Goal: Task Accomplishment & Management: Use online tool/utility

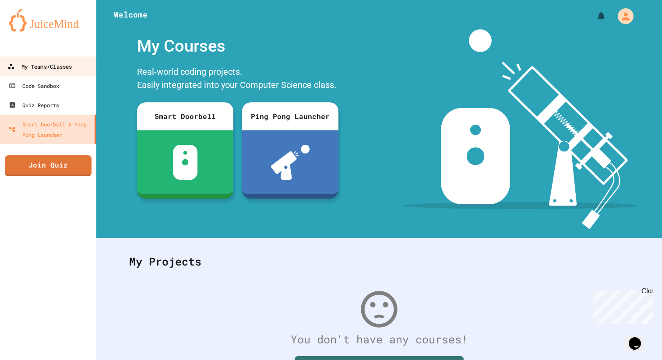
click at [49, 69] on div "My Teams/Classes" at bounding box center [39, 66] width 64 height 11
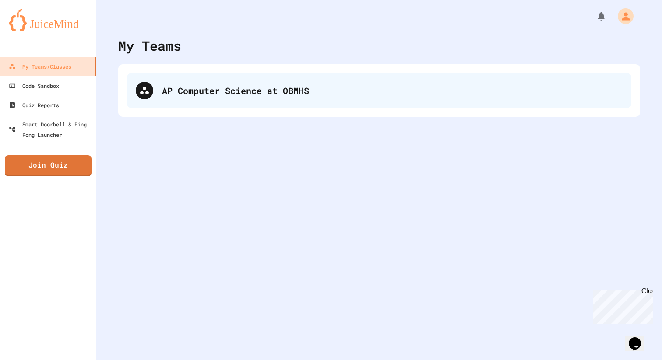
click at [200, 88] on div "AP Computer Science at OBMHS" at bounding box center [392, 90] width 461 height 13
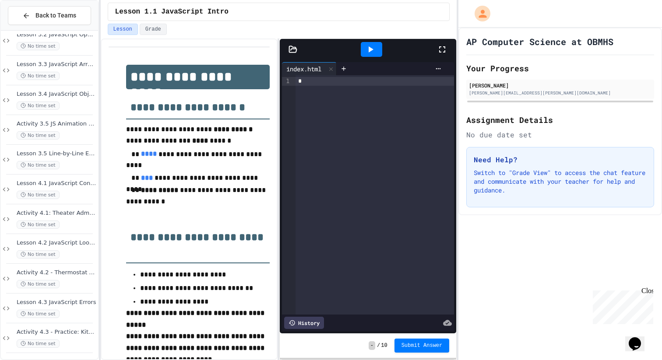
scroll to position [642, 0]
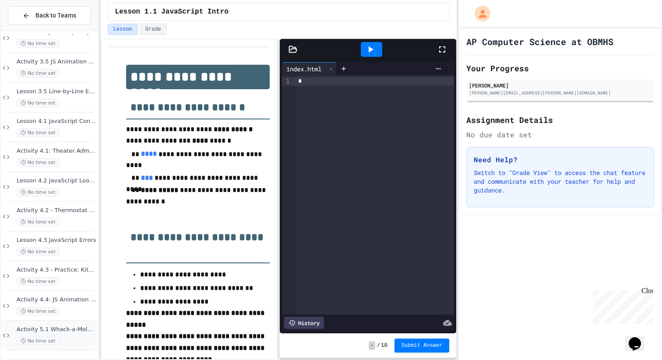
click at [47, 327] on span "Activity 5.1 Whack-a-Mole App: Introduction to Coding a Complete Create Perform…" at bounding box center [57, 329] width 80 height 7
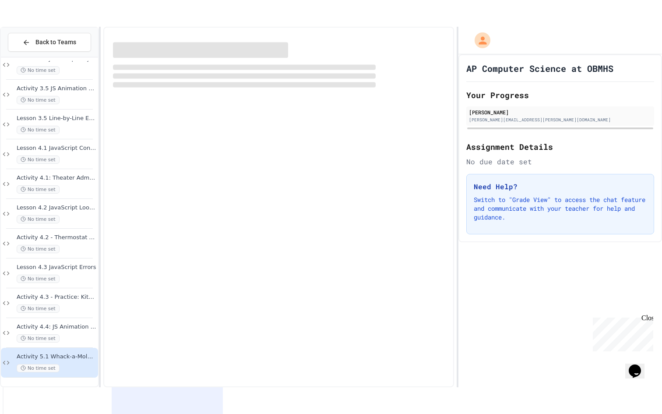
scroll to position [631, 0]
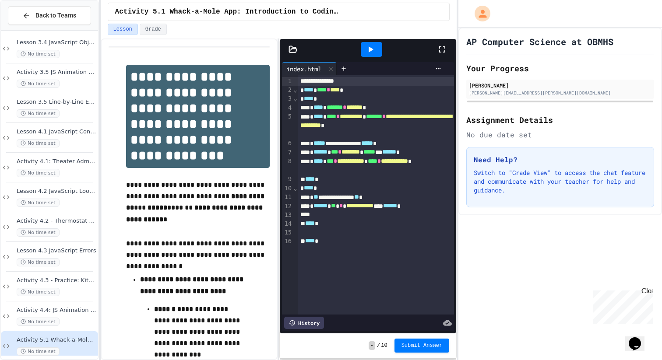
click at [441, 49] on icon at bounding box center [442, 49] width 11 height 11
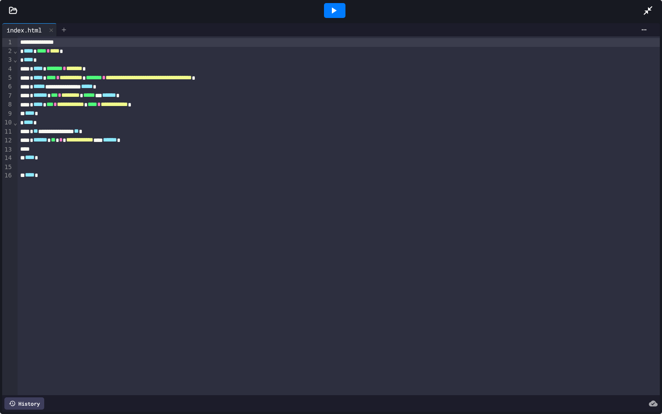
click at [67, 25] on div at bounding box center [64, 29] width 14 height 13
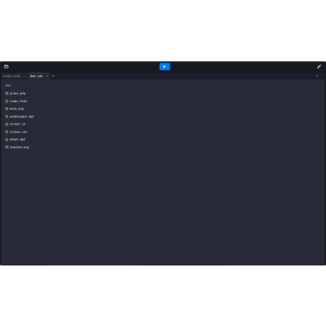
scroll to position [588, 0]
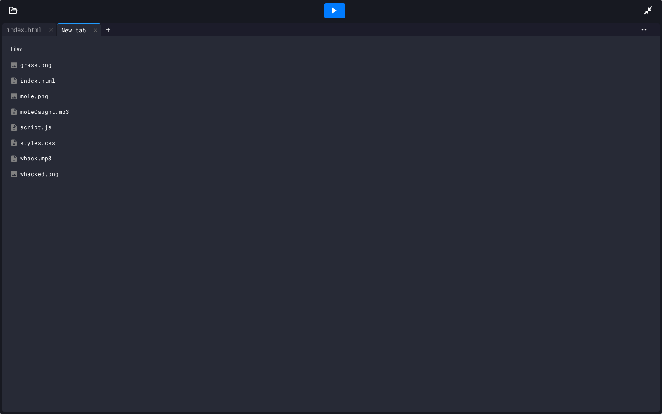
click at [43, 129] on div "script.js" at bounding box center [337, 127] width 635 height 9
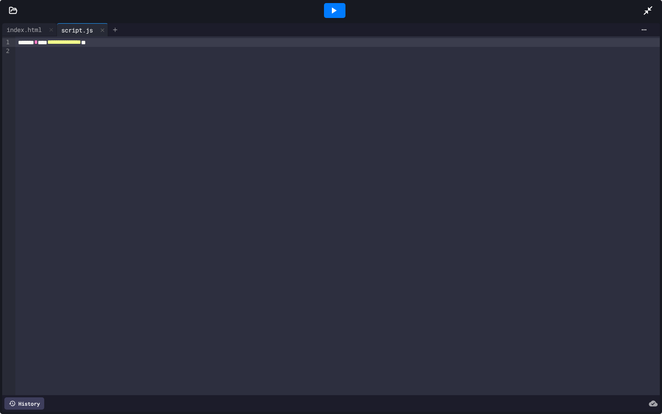
click at [119, 32] on icon at bounding box center [115, 29] width 7 height 7
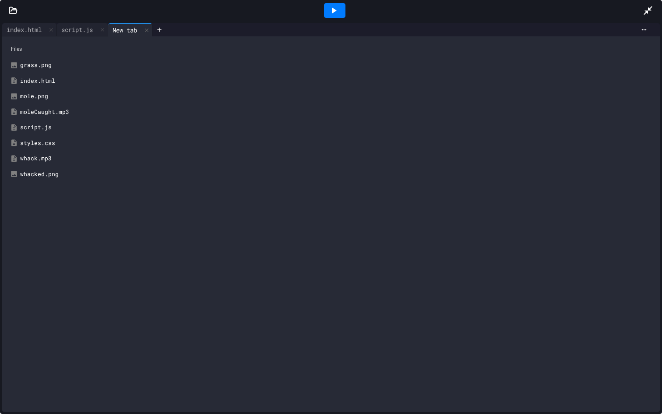
click at [46, 146] on div "styles.css" at bounding box center [337, 143] width 635 height 9
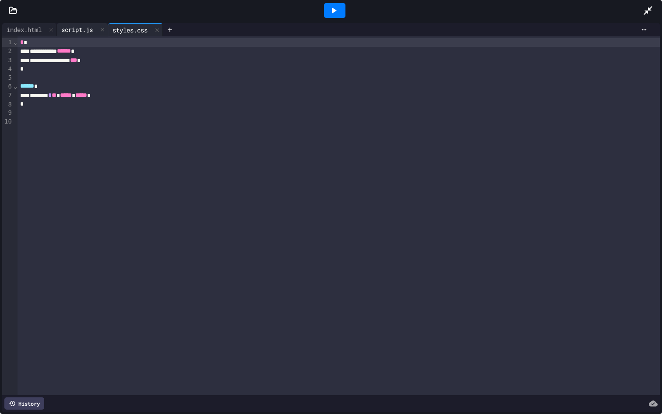
click at [87, 29] on div "script.js" at bounding box center [77, 29] width 40 height 9
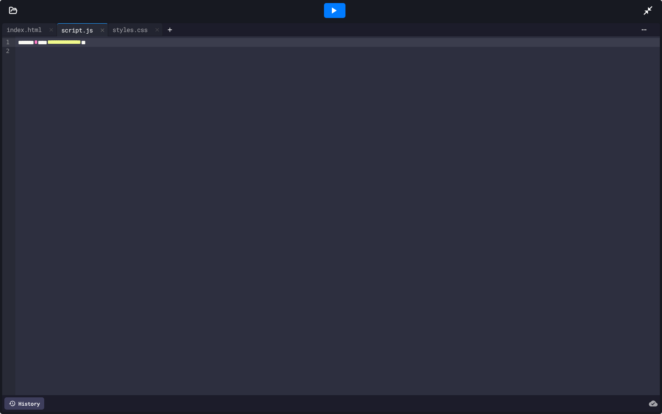
click at [340, 18] on div at bounding box center [335, 11] width 30 height 24
click at [340, 16] on div at bounding box center [334, 10] width 21 height 15
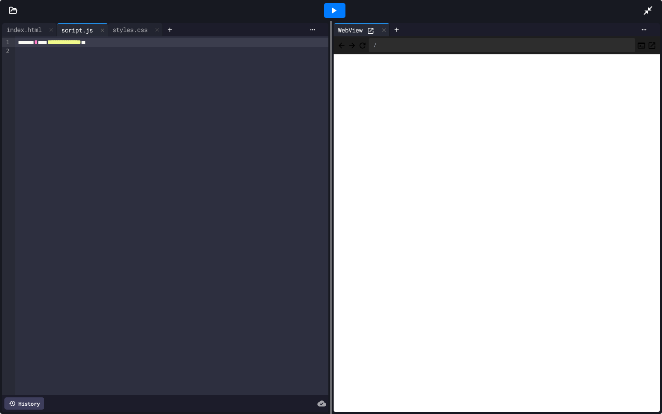
click at [95, 31] on div "script.js" at bounding box center [77, 29] width 40 height 9
click at [385, 34] on div at bounding box center [384, 30] width 11 height 13
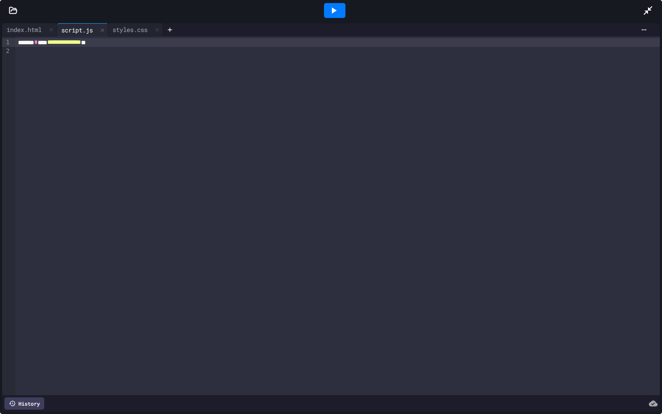
click at [385, 34] on div at bounding box center [407, 29] width 488 height 13
click at [223, 44] on div "**********" at bounding box center [337, 42] width 645 height 9
click at [14, 8] on icon at bounding box center [13, 10] width 7 height 6
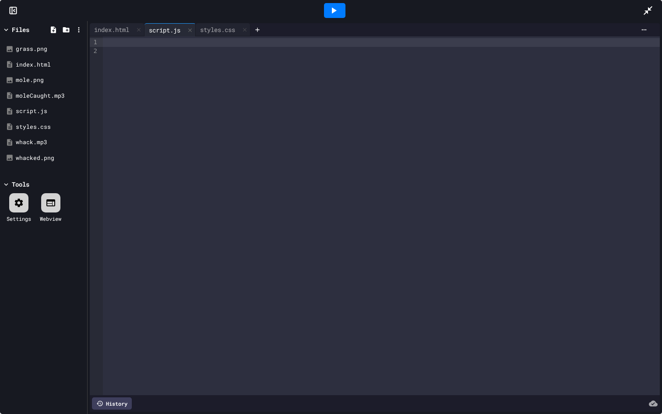
click at [15, 8] on icon at bounding box center [13, 10] width 9 height 9
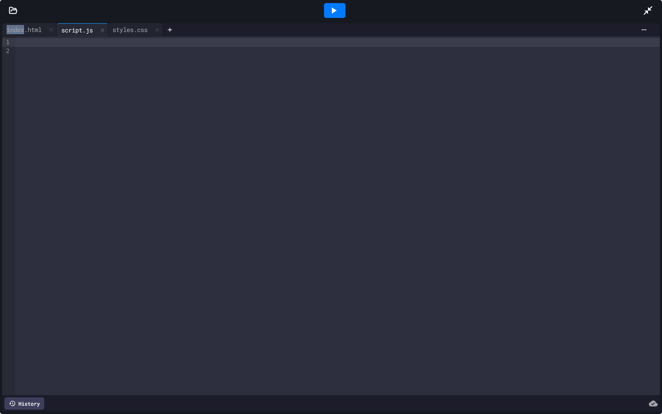
click at [15, 8] on icon at bounding box center [13, 10] width 7 height 6
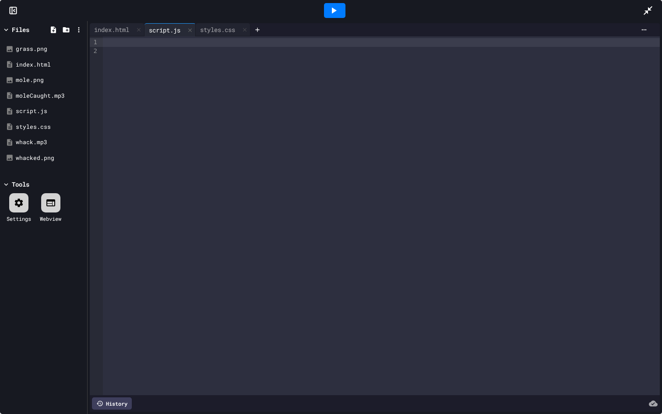
click at [15, 8] on icon at bounding box center [13, 10] width 9 height 9
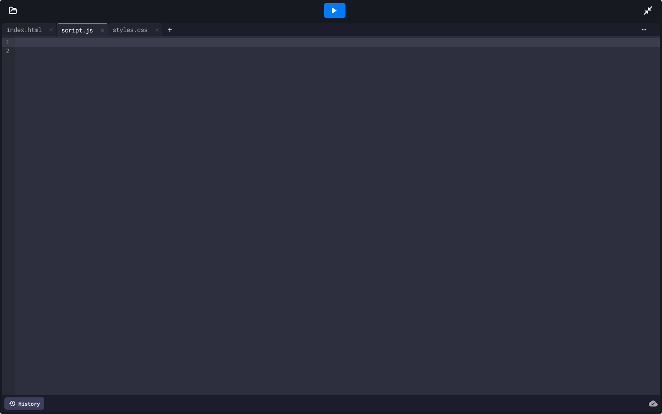
click at [15, 9] on icon at bounding box center [13, 10] width 7 height 6
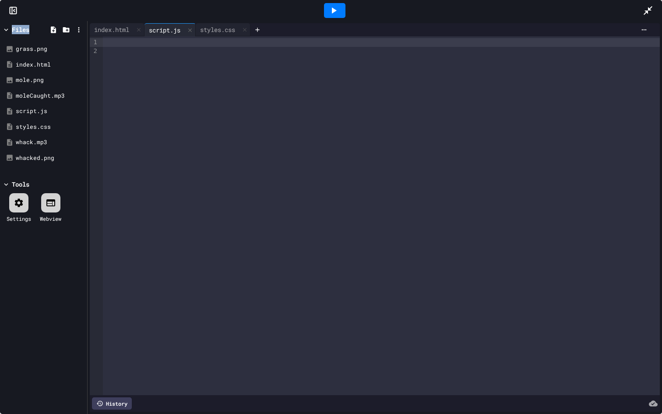
click at [15, 9] on icon at bounding box center [13, 10] width 9 height 9
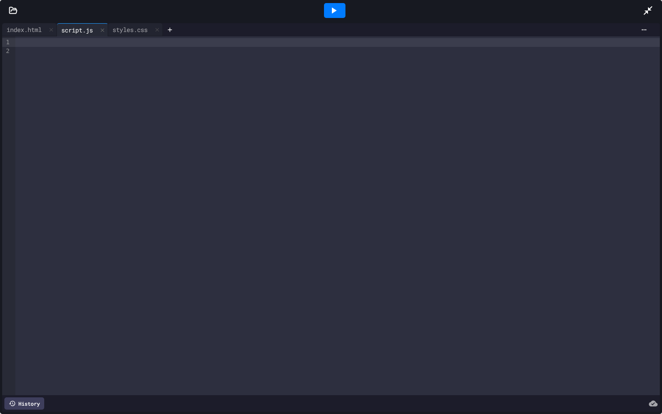
click at [15, 9] on icon at bounding box center [13, 10] width 7 height 6
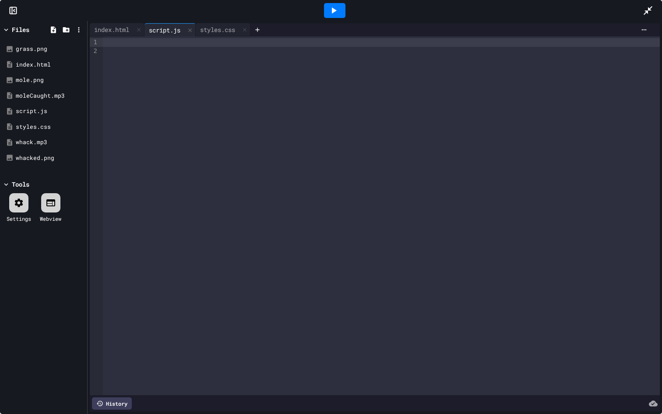
click at [15, 9] on icon at bounding box center [13, 10] width 9 height 9
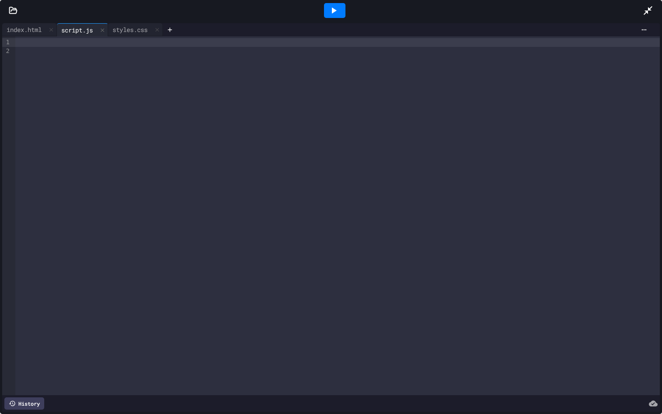
click at [15, 9] on icon at bounding box center [13, 10] width 7 height 6
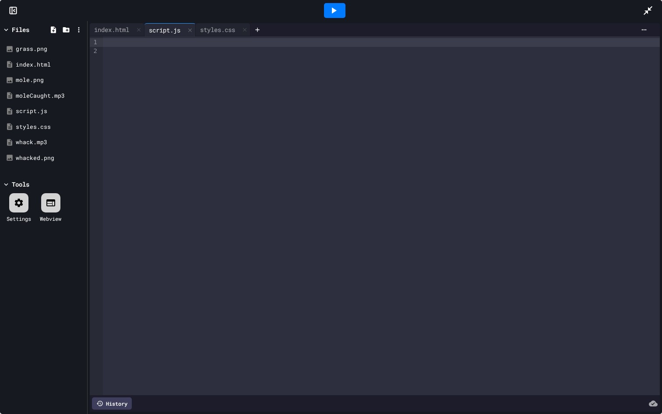
click at [15, 9] on icon at bounding box center [13, 10] width 9 height 9
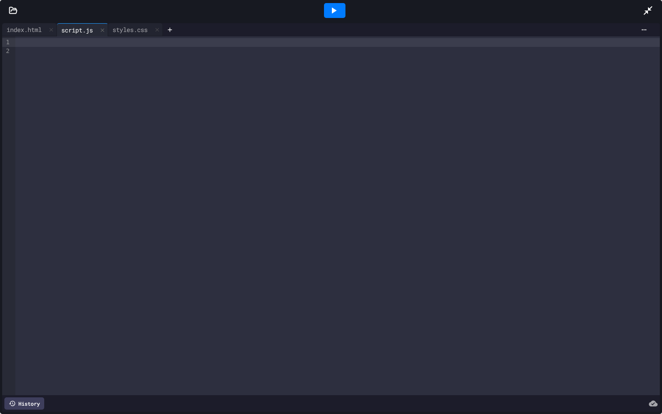
click at [15, 9] on icon at bounding box center [13, 10] width 7 height 6
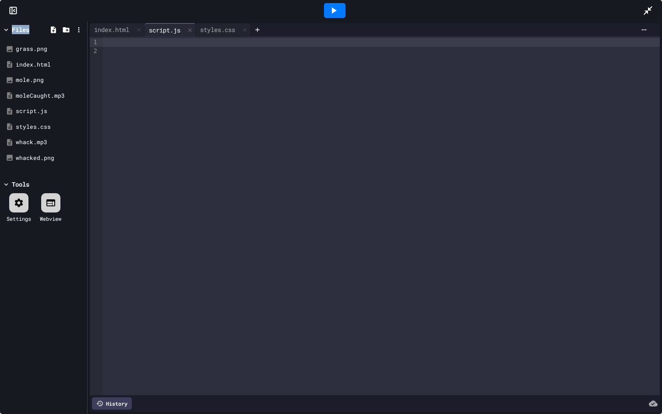
click at [15, 9] on icon at bounding box center [13, 10] width 9 height 9
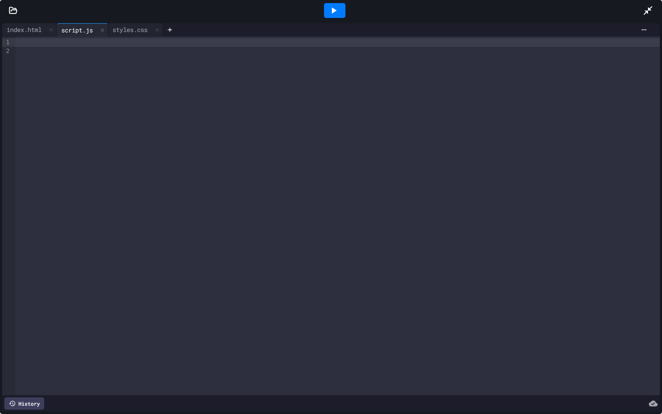
click at [15, 9] on icon at bounding box center [13, 10] width 7 height 6
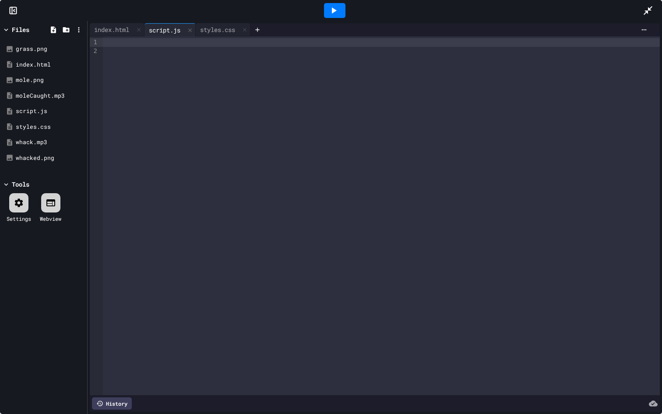
click at [15, 9] on icon at bounding box center [13, 10] width 9 height 9
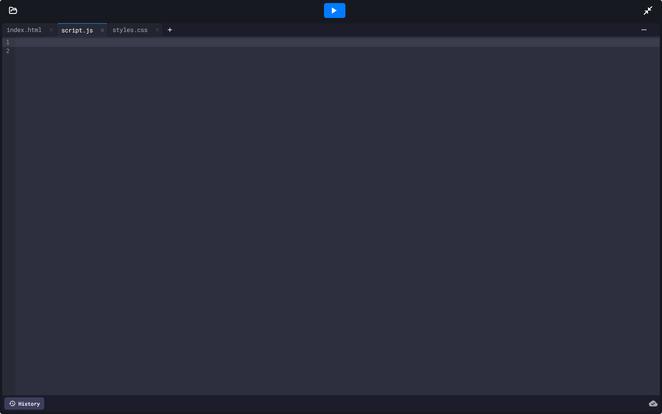
click at [15, 9] on icon at bounding box center [13, 10] width 7 height 6
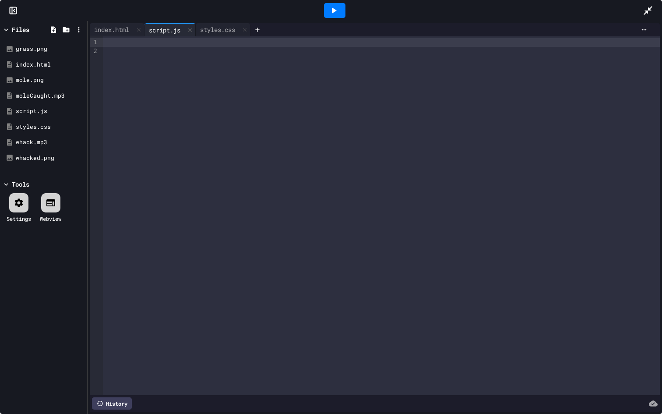
click at [15, 9] on icon at bounding box center [13, 10] width 9 height 9
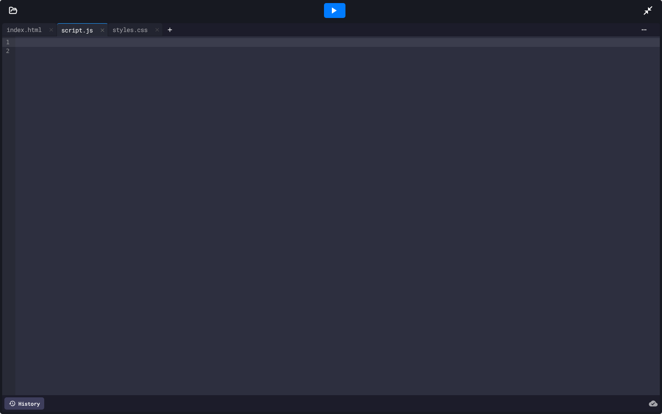
click at [15, 9] on icon at bounding box center [13, 10] width 7 height 6
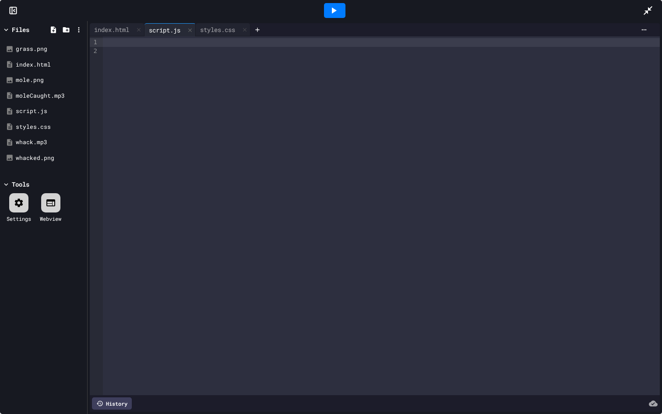
click at [15, 9] on icon at bounding box center [13, 10] width 9 height 9
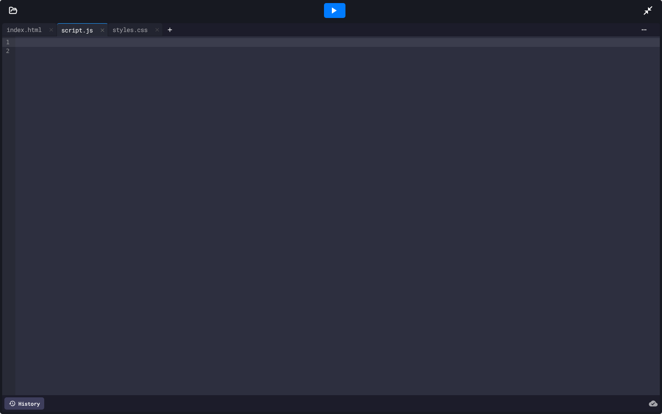
click at [15, 9] on icon at bounding box center [13, 10] width 7 height 6
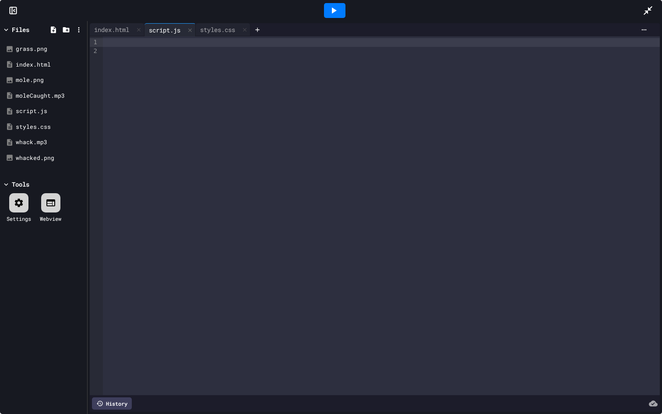
click at [15, 9] on icon at bounding box center [13, 10] width 9 height 9
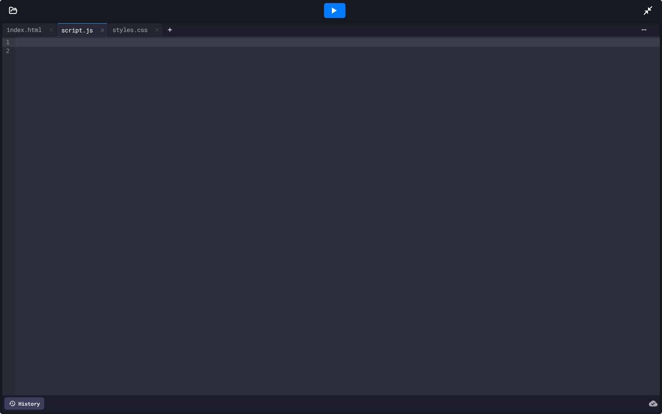
click at [15, 9] on icon at bounding box center [13, 10] width 7 height 6
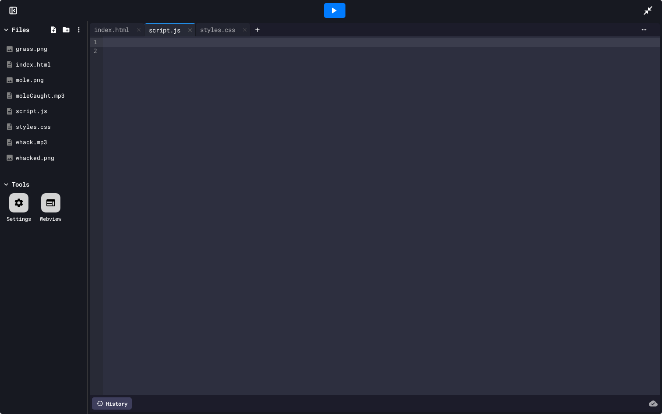
click at [15, 9] on icon at bounding box center [13, 10] width 9 height 9
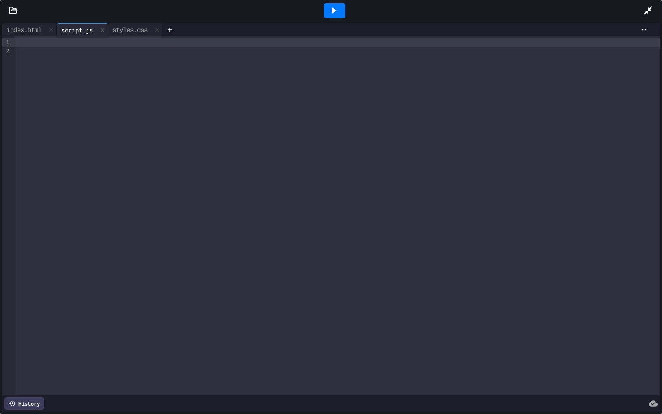
click at [15, 9] on icon at bounding box center [13, 10] width 7 height 6
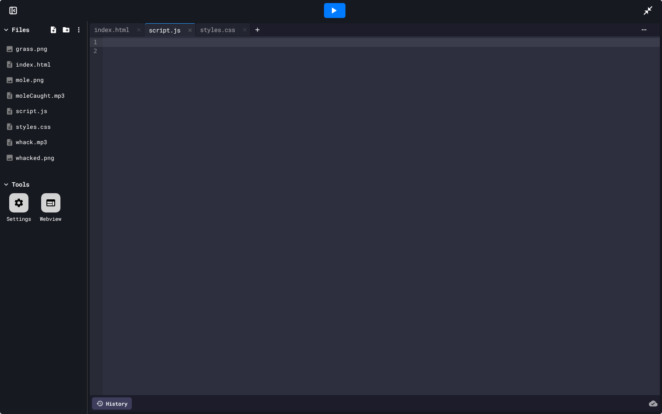
click at [15, 9] on icon at bounding box center [13, 10] width 9 height 9
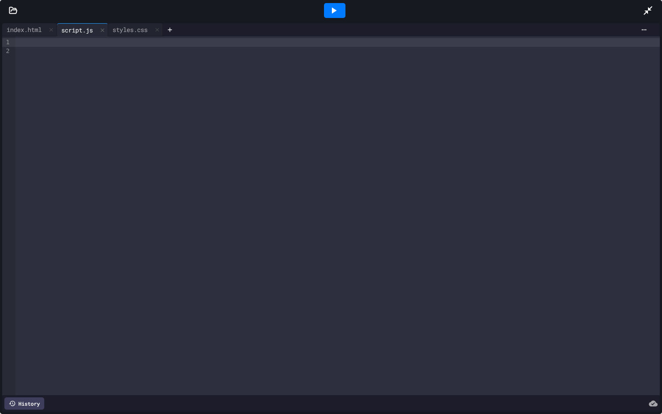
click at [15, 9] on icon at bounding box center [13, 10] width 7 height 6
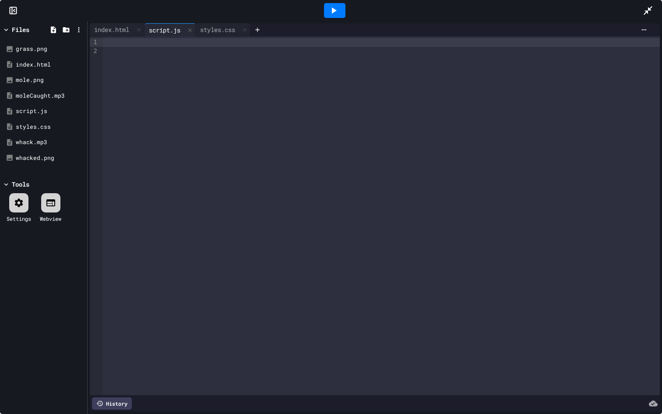
click at [15, 9] on icon at bounding box center [13, 10] width 9 height 9
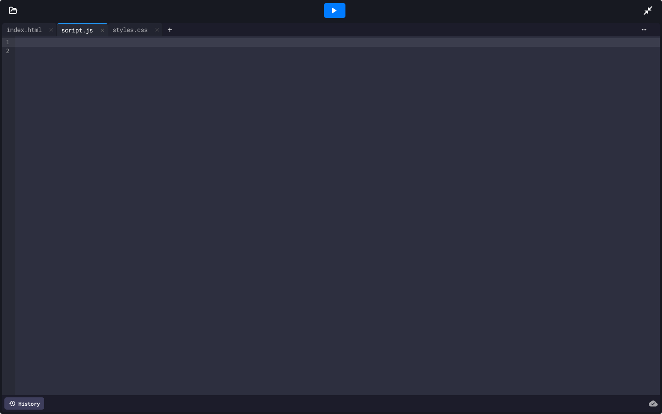
click at [15, 9] on icon at bounding box center [13, 10] width 7 height 6
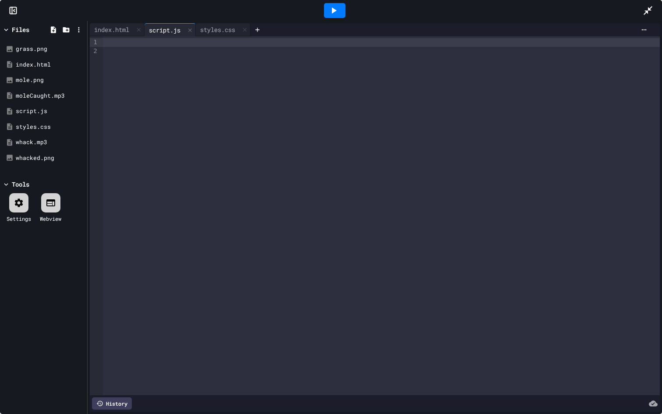
click at [15, 9] on icon at bounding box center [13, 10] width 9 height 9
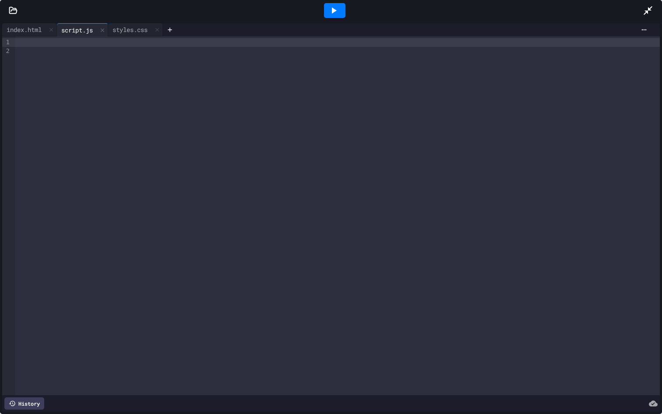
click at [15, 9] on icon at bounding box center [13, 10] width 7 height 6
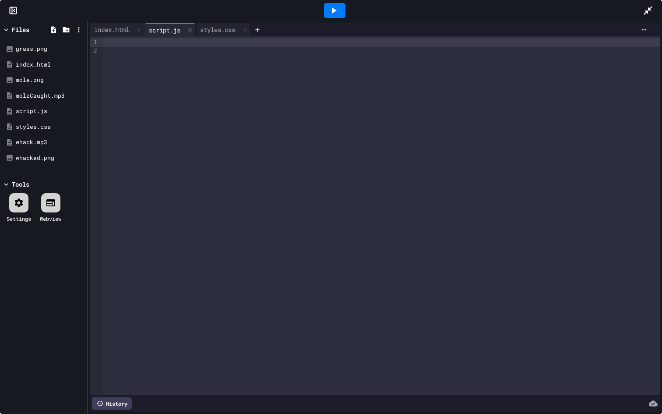
click at [15, 9] on icon at bounding box center [13, 10] width 9 height 9
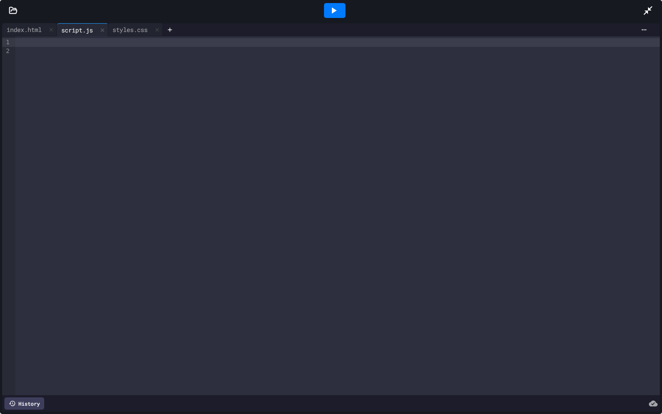
click at [15, 9] on icon at bounding box center [13, 10] width 7 height 6
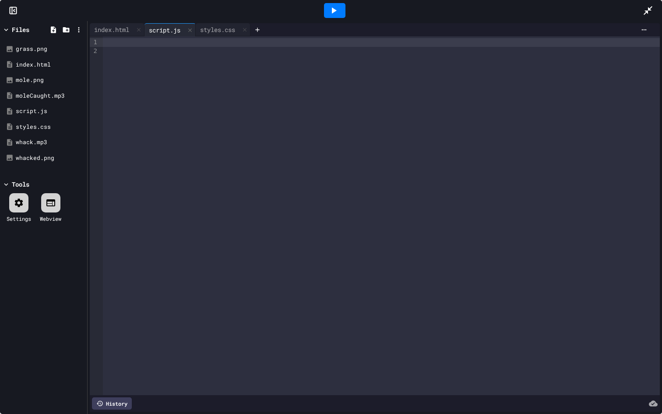
click at [15, 9] on icon at bounding box center [13, 10] width 9 height 9
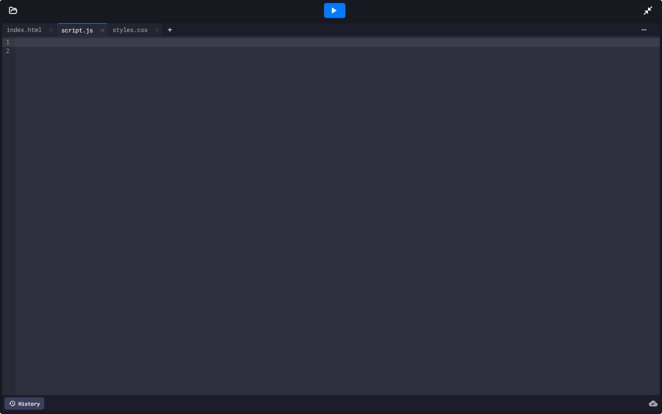
click at [15, 9] on icon at bounding box center [13, 10] width 7 height 6
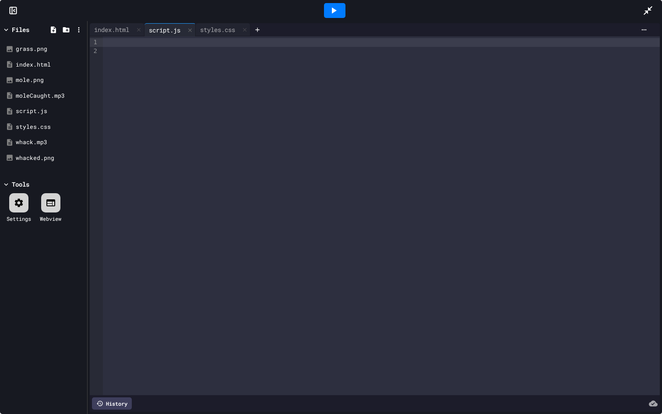
click at [15, 9] on icon at bounding box center [13, 10] width 9 height 9
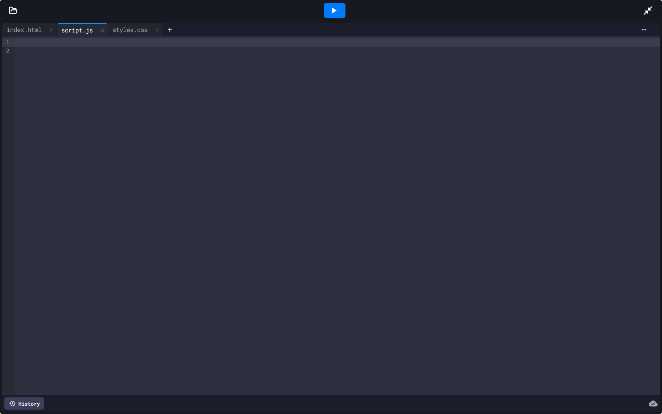
click at [15, 9] on icon at bounding box center [13, 10] width 7 height 6
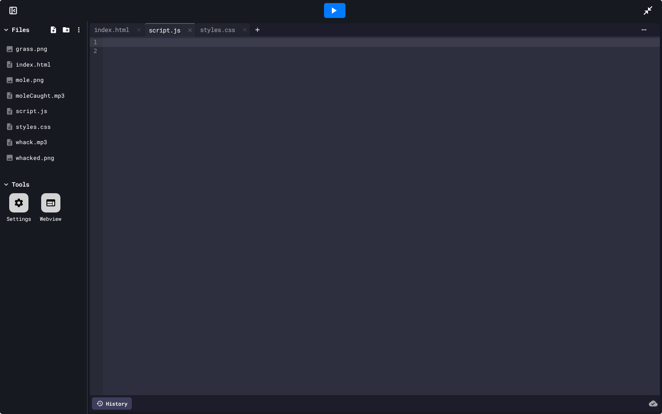
click at [15, 9] on icon at bounding box center [13, 10] width 9 height 9
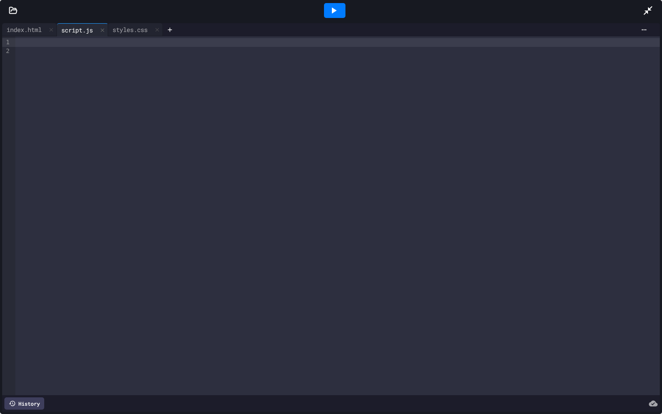
click at [15, 9] on icon at bounding box center [13, 10] width 7 height 6
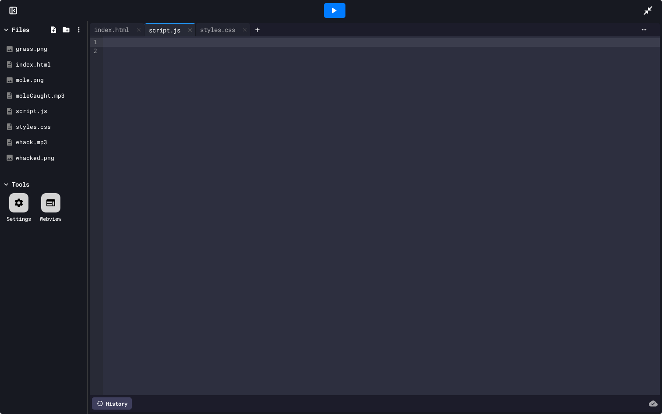
click at [15, 9] on icon at bounding box center [13, 10] width 9 height 9
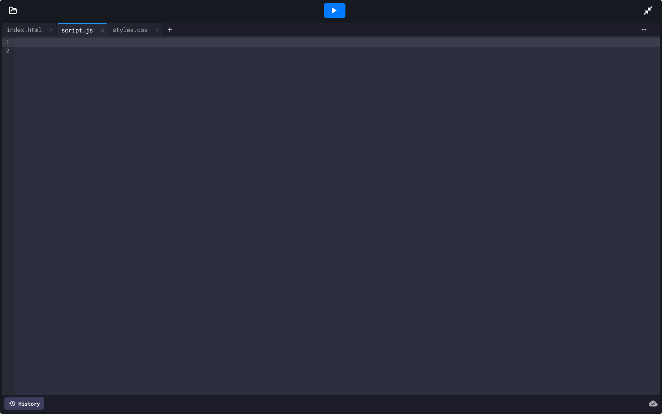
click at [15, 9] on icon at bounding box center [13, 10] width 7 height 6
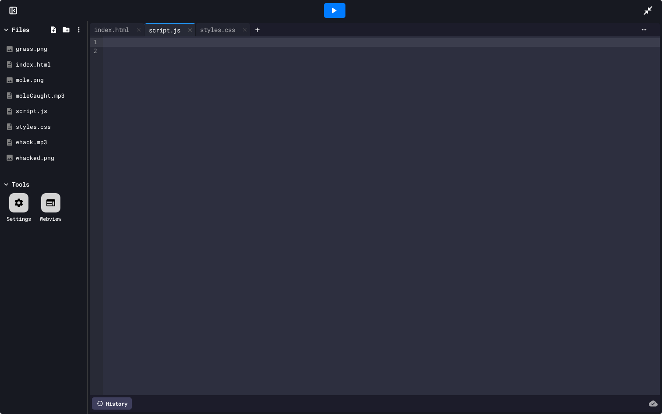
click at [15, 9] on icon at bounding box center [13, 10] width 9 height 9
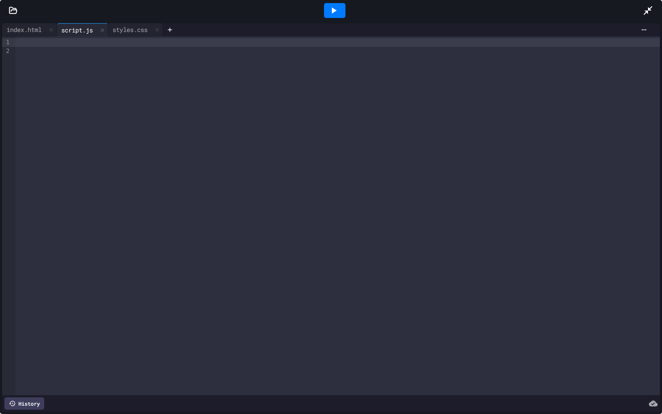
click at [15, 9] on icon at bounding box center [13, 10] width 7 height 6
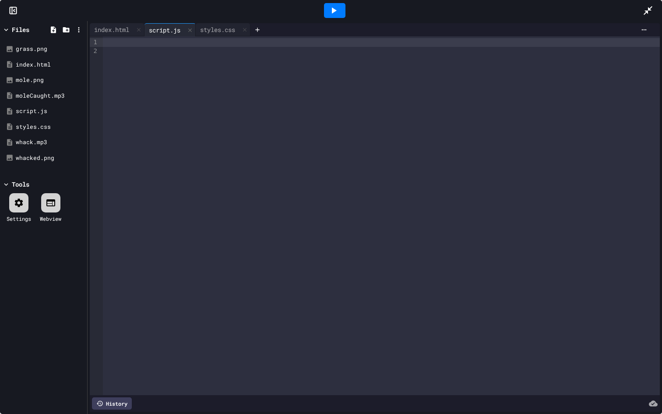
click at [15, 9] on icon at bounding box center [13, 10] width 9 height 9
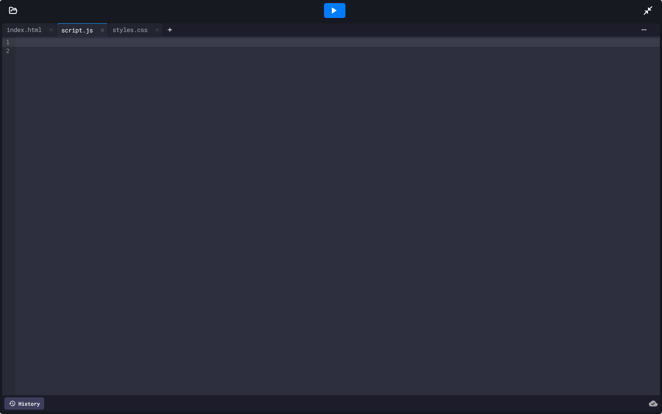
click at [15, 9] on icon at bounding box center [13, 10] width 7 height 6
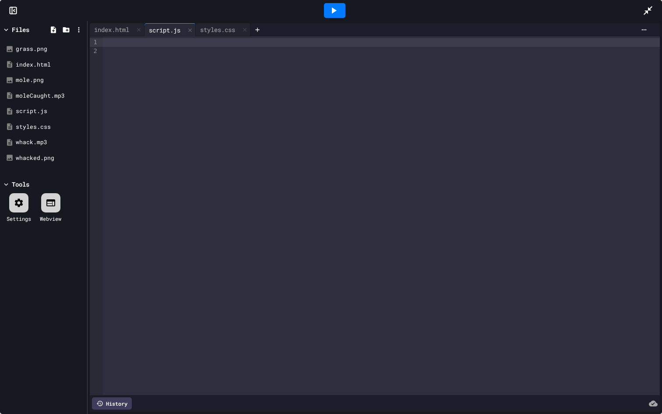
click at [15, 9] on icon at bounding box center [13, 10] width 9 height 9
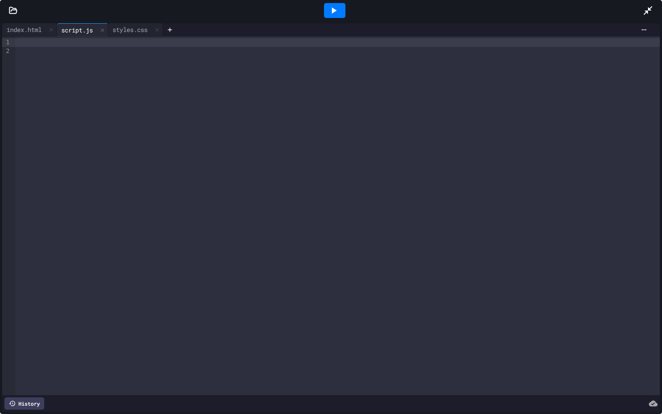
click at [15, 9] on icon at bounding box center [13, 10] width 7 height 6
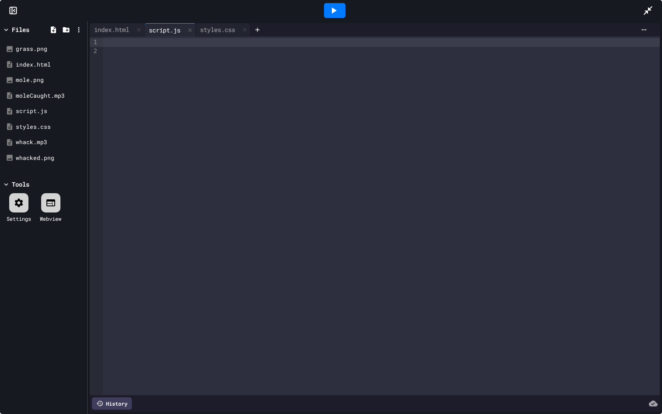
click at [15, 9] on icon at bounding box center [13, 10] width 9 height 9
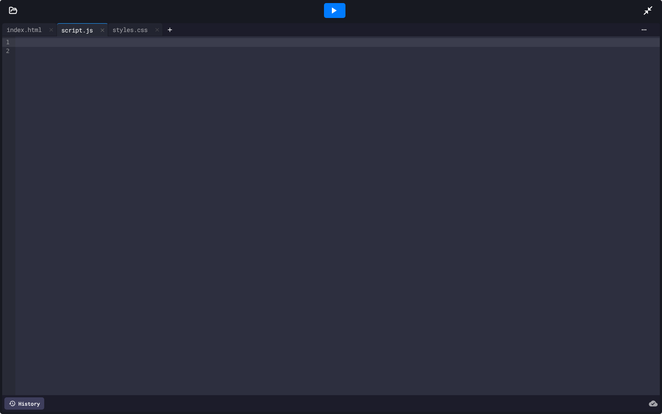
click at [15, 9] on icon at bounding box center [13, 10] width 7 height 6
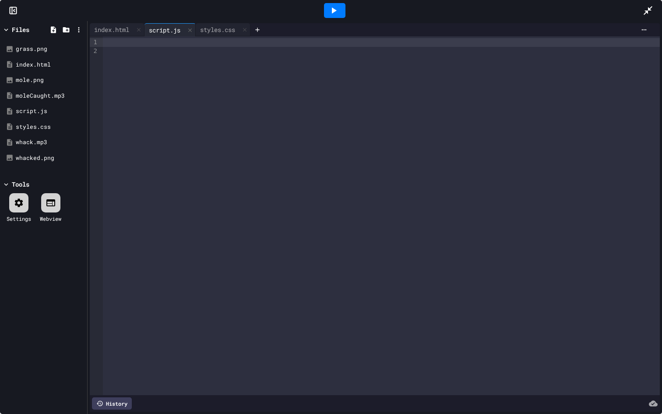
click at [15, 9] on icon at bounding box center [13, 10] width 9 height 9
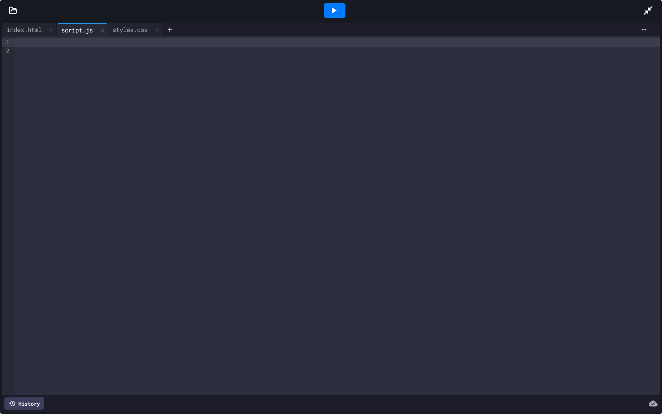
click at [15, 9] on icon at bounding box center [13, 10] width 7 height 6
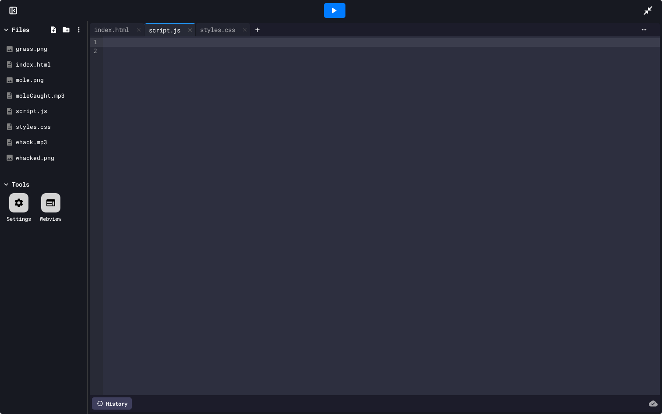
click at [15, 9] on icon at bounding box center [13, 10] width 9 height 9
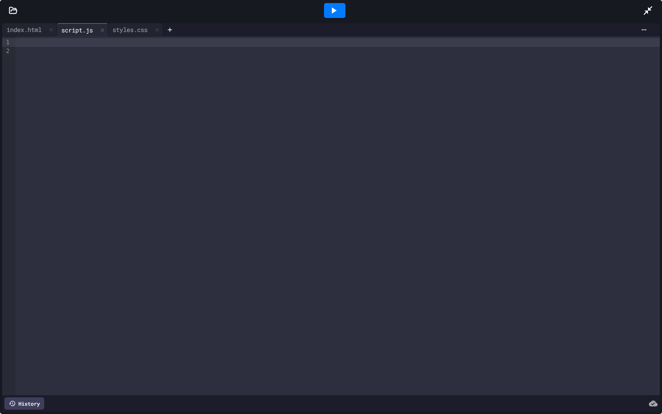
click at [15, 9] on icon at bounding box center [13, 10] width 7 height 6
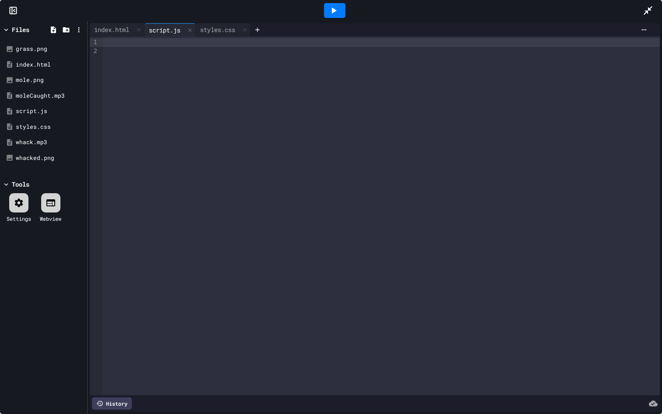
click at [15, 9] on icon at bounding box center [13, 10] width 9 height 9
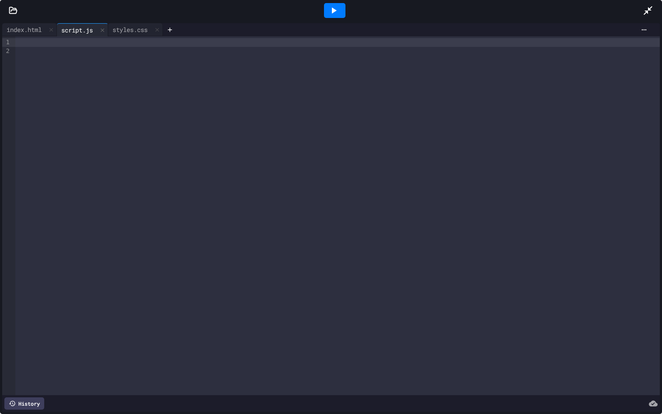
click at [5, 9] on div at bounding box center [13, 10] width 26 height 9
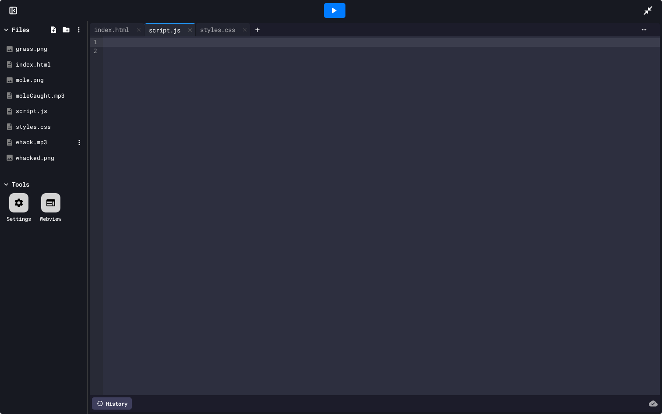
click at [26, 141] on div "whack.mp3" at bounding box center [45, 142] width 59 height 9
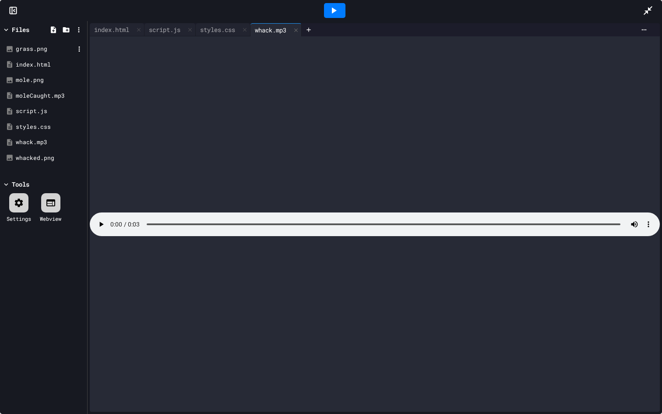
click at [29, 48] on div "grass.png" at bounding box center [45, 49] width 59 height 9
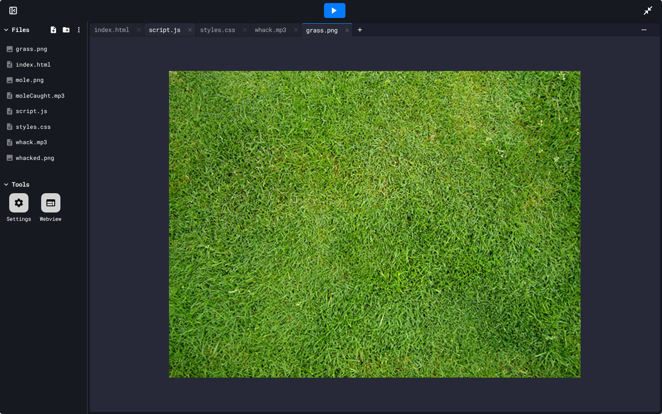
click at [161, 31] on div "script.js" at bounding box center [165, 29] width 40 height 9
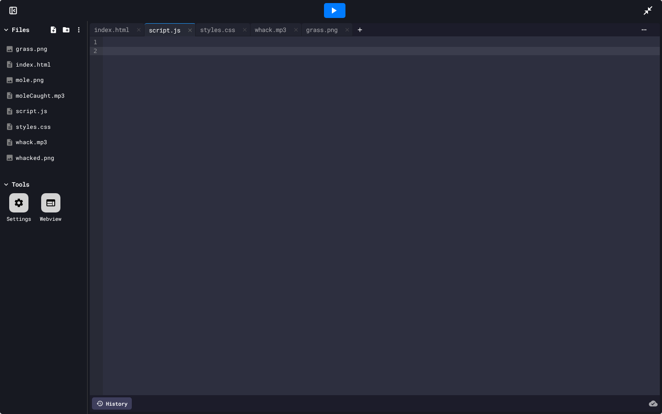
click at [136, 78] on div at bounding box center [381, 215] width 557 height 359
click at [146, 47] on div at bounding box center [381, 51] width 557 height 9
click at [148, 59] on div at bounding box center [381, 215] width 557 height 359
click at [143, 41] on div at bounding box center [381, 42] width 557 height 9
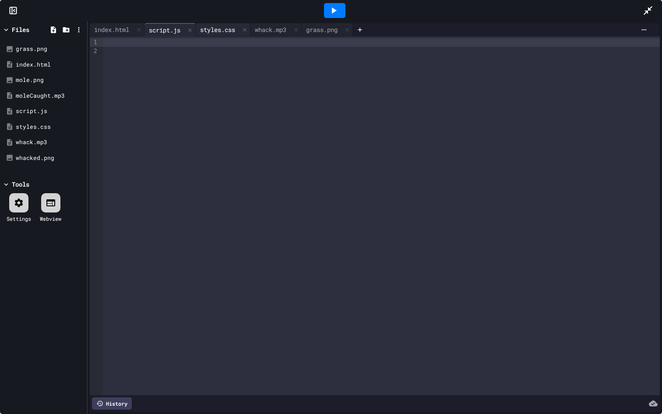
click at [223, 28] on div "styles.css" at bounding box center [218, 29] width 44 height 9
click at [162, 25] on div "script.js" at bounding box center [165, 29] width 40 height 9
click at [124, 27] on div "index.html" at bounding box center [112, 29] width 44 height 9
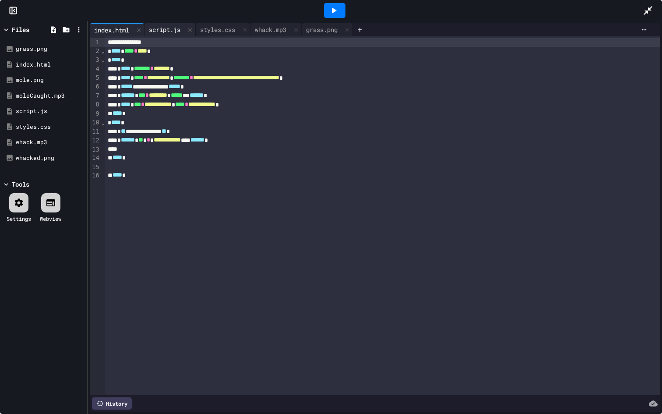
click at [170, 27] on div "script.js" at bounding box center [165, 29] width 40 height 9
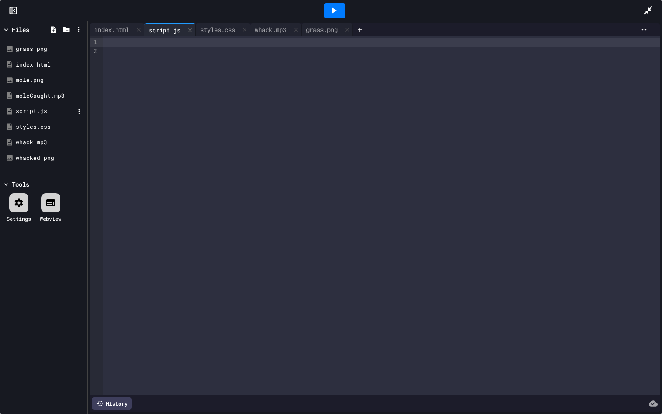
click at [41, 113] on div "script.js" at bounding box center [45, 111] width 59 height 9
click at [32, 242] on li "Rename" at bounding box center [39, 250] width 60 height 16
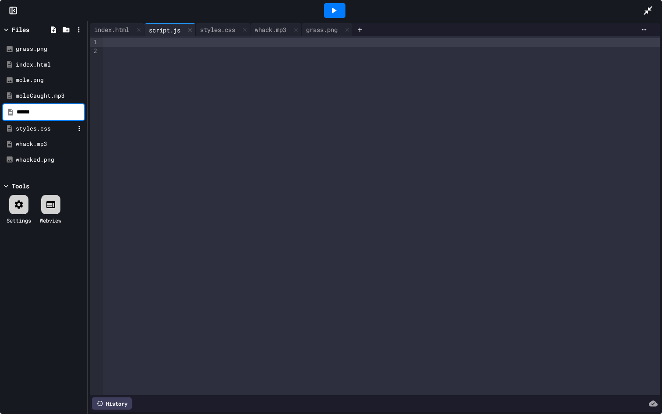
type input "******"
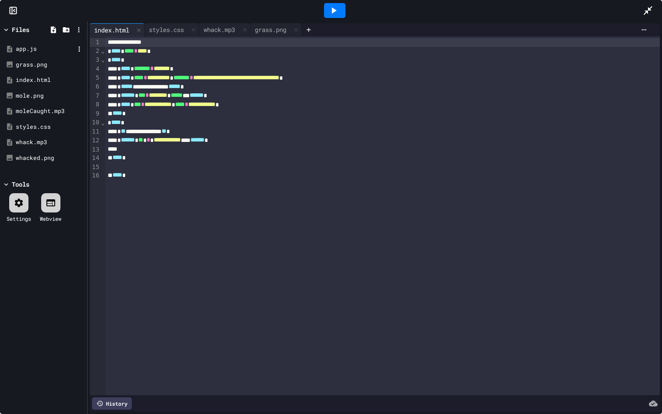
click at [37, 50] on div "app.js" at bounding box center [45, 49] width 59 height 9
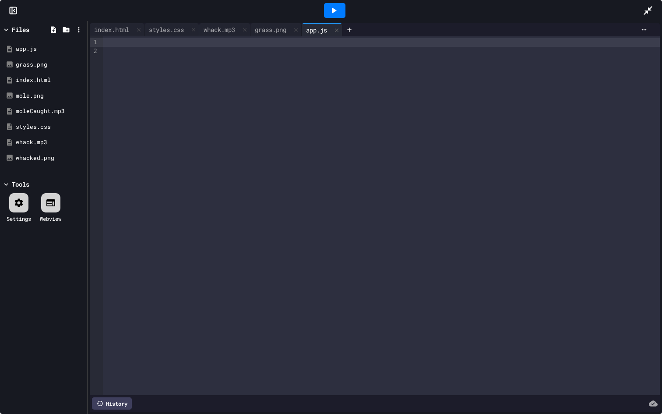
click at [184, 100] on div at bounding box center [381, 215] width 557 height 359
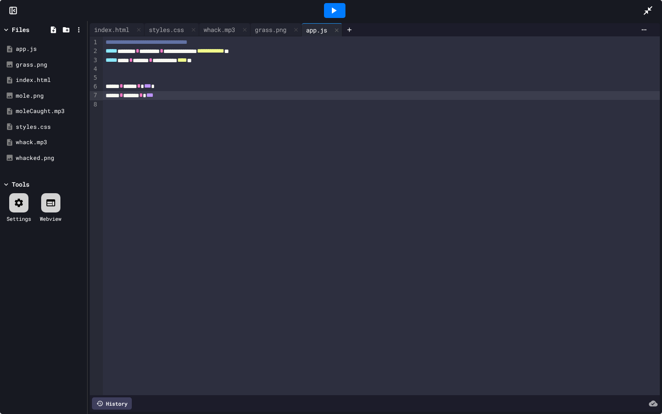
click at [151, 85] on span "***" at bounding box center [147, 86] width 7 height 6
click at [325, 13] on div at bounding box center [334, 10] width 21 height 15
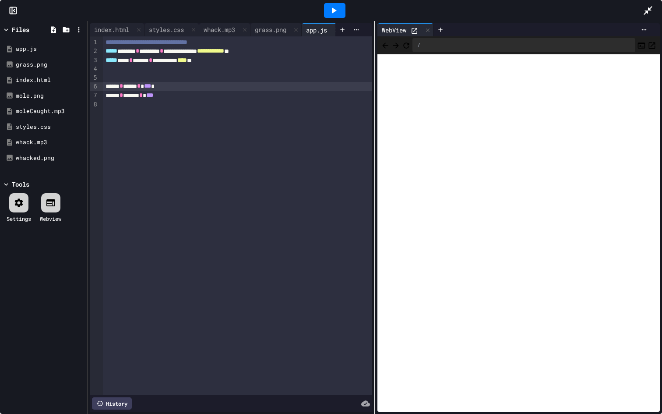
click at [151, 84] on span "***" at bounding box center [147, 86] width 7 height 6
click at [151, 85] on span "***" at bounding box center [147, 86] width 7 height 6
click at [153, 93] on span "***" at bounding box center [149, 95] width 7 height 6
click at [346, 18] on div at bounding box center [335, 11] width 30 height 24
click at [335, 11] on icon at bounding box center [334, 10] width 5 height 6
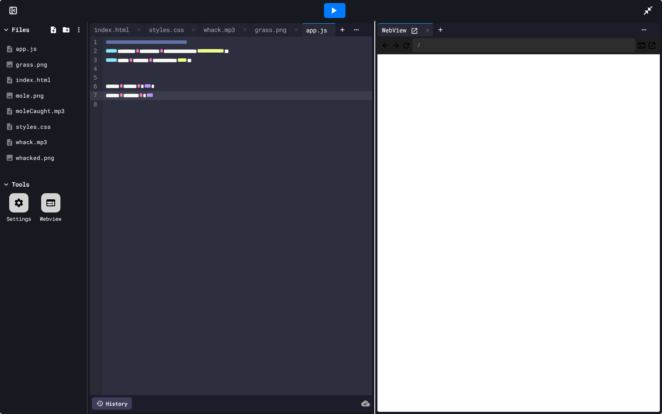
click at [151, 88] on span "***" at bounding box center [147, 86] width 7 height 6
click at [153, 95] on span "***" at bounding box center [149, 95] width 7 height 6
click at [329, 15] on icon at bounding box center [334, 10] width 11 height 11
click at [266, 133] on div "**********" at bounding box center [237, 215] width 269 height 359
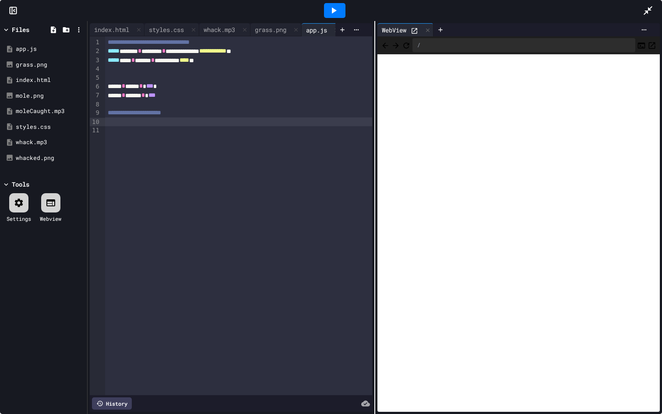
click at [217, 124] on div at bounding box center [238, 121] width 267 height 9
